Goal: Transaction & Acquisition: Obtain resource

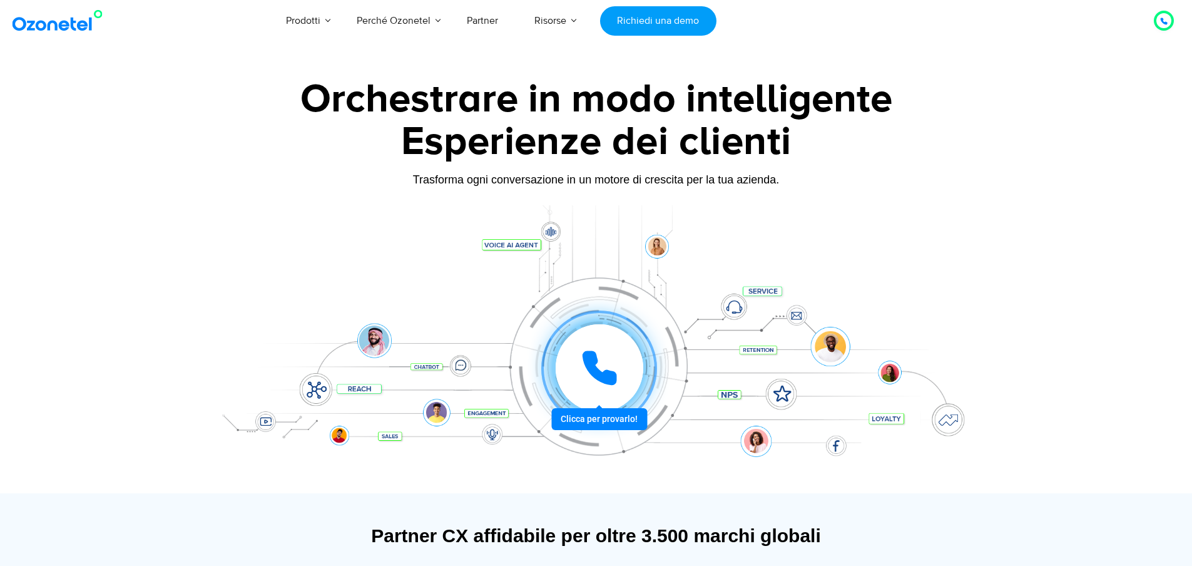
click at [33, 23] on img at bounding box center [59, 20] width 101 height 23
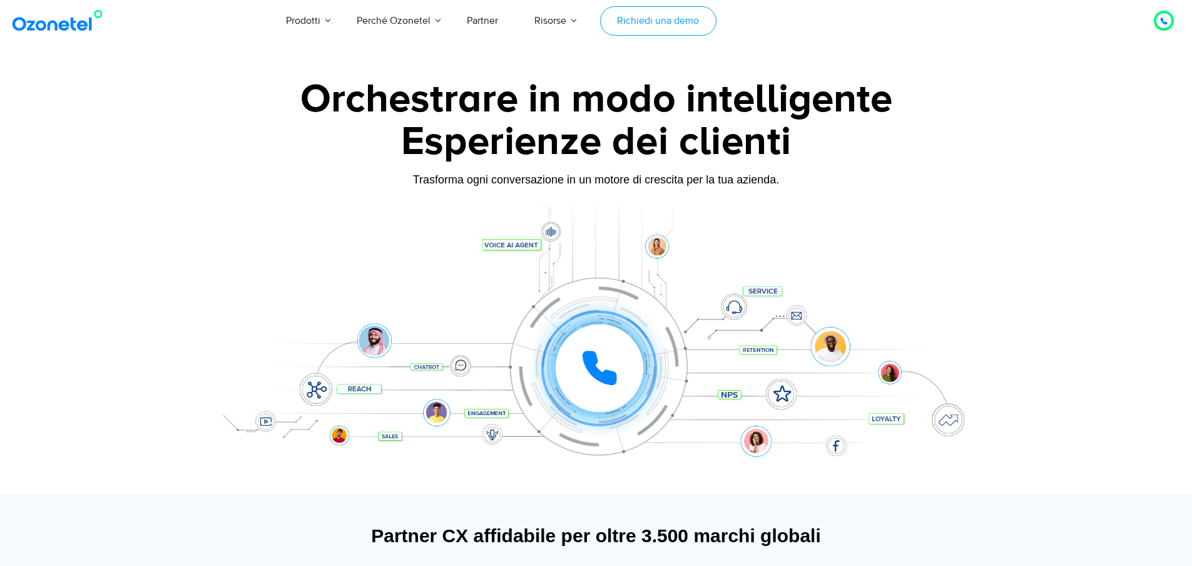
click at [652, 20] on font "Richiedi una demo" at bounding box center [658, 20] width 82 height 13
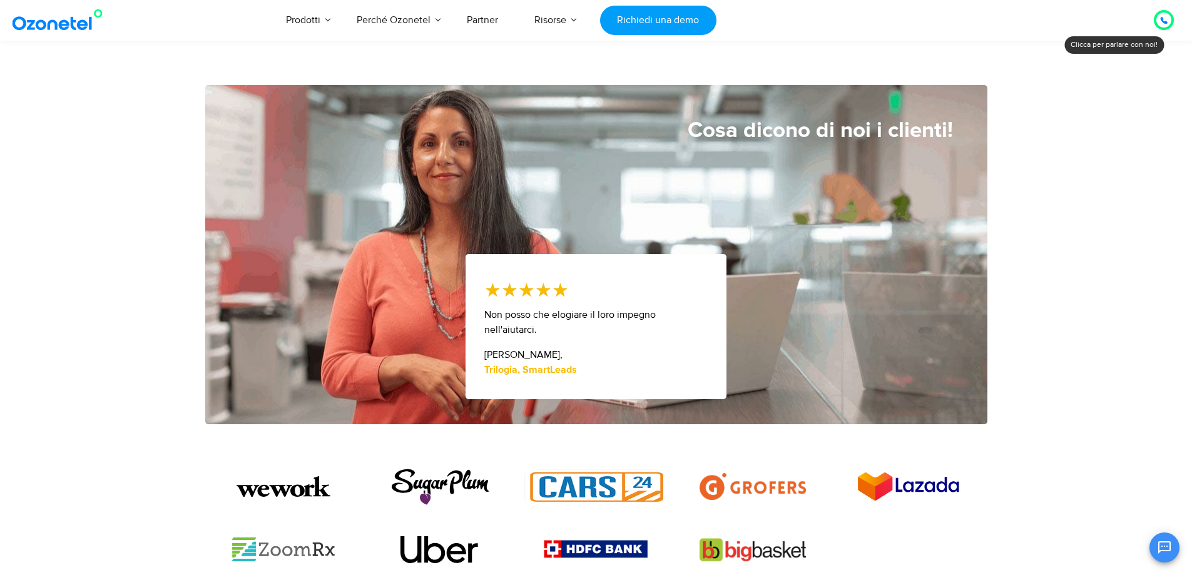
scroll to position [626, 0]
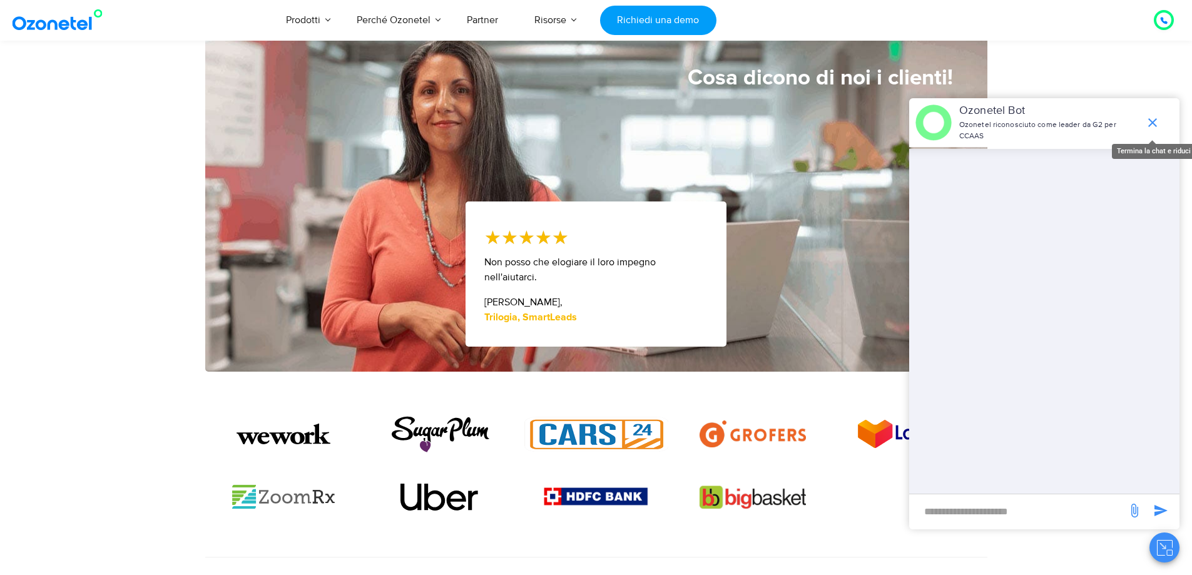
click at [1155, 120] on icon "termina la chat o riduci a icona" at bounding box center [1153, 122] width 9 height 9
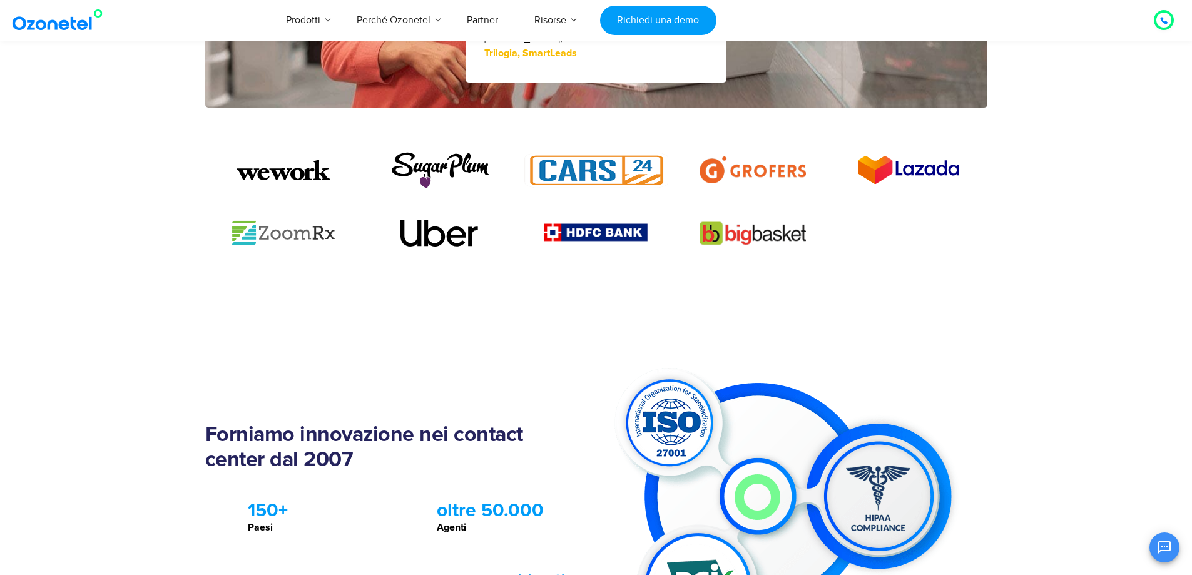
scroll to position [842, 0]
